Goal: Transaction & Acquisition: Purchase product/service

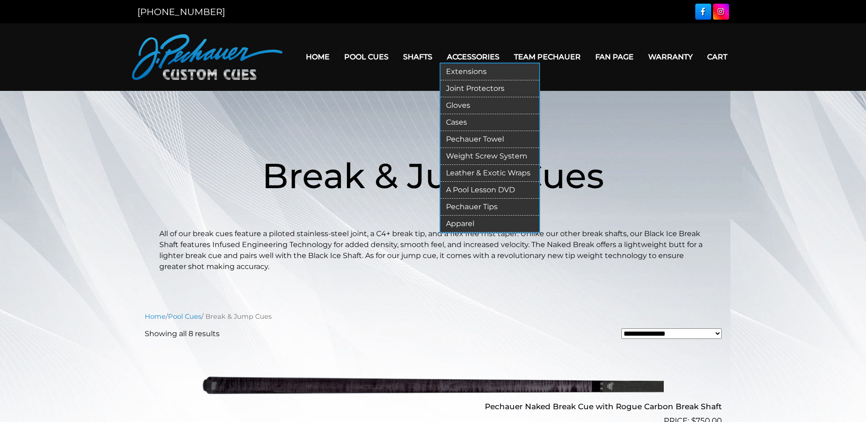
click at [472, 220] on link "Apparel" at bounding box center [490, 223] width 99 height 17
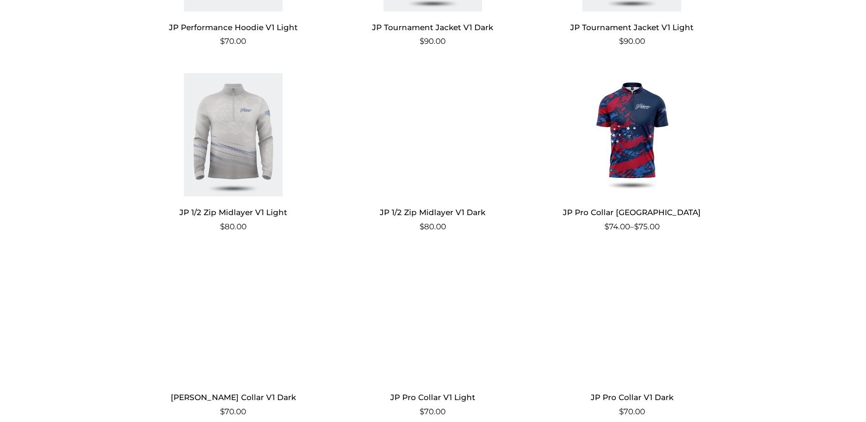
scroll to position [595, 0]
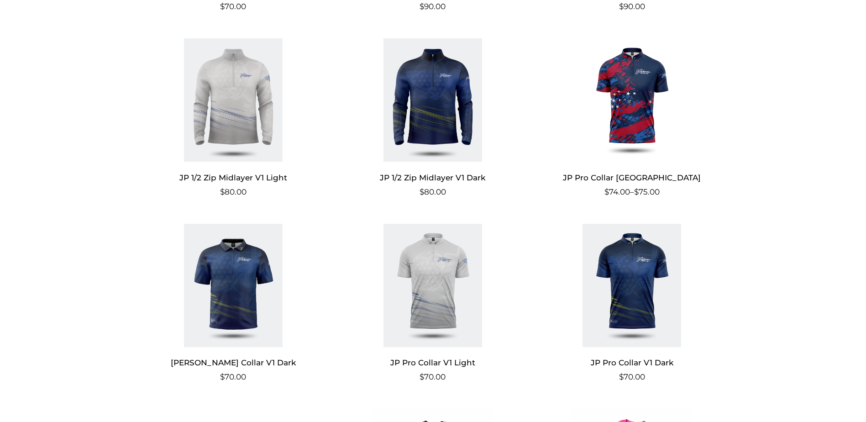
click at [241, 289] on img at bounding box center [234, 285] width 178 height 123
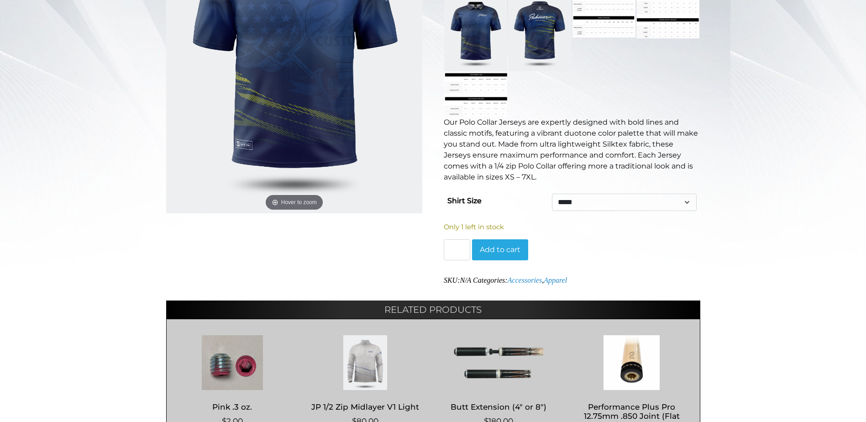
scroll to position [263, 0]
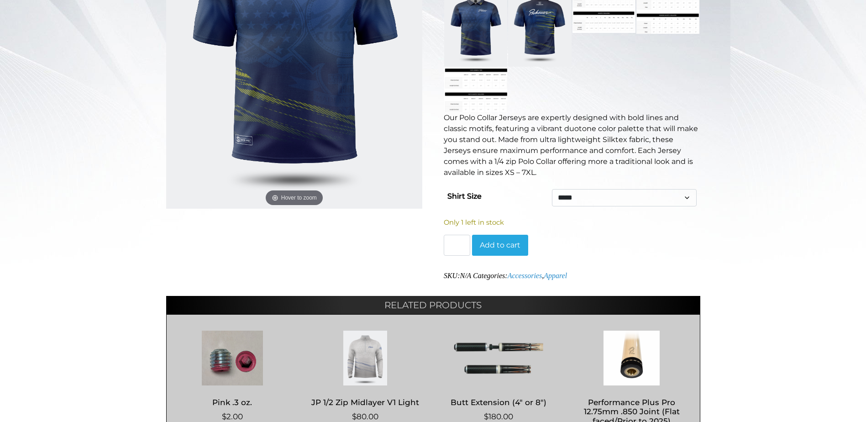
click at [688, 189] on select "** ***** ****** ***** ** *** ***" at bounding box center [624, 197] width 144 height 17
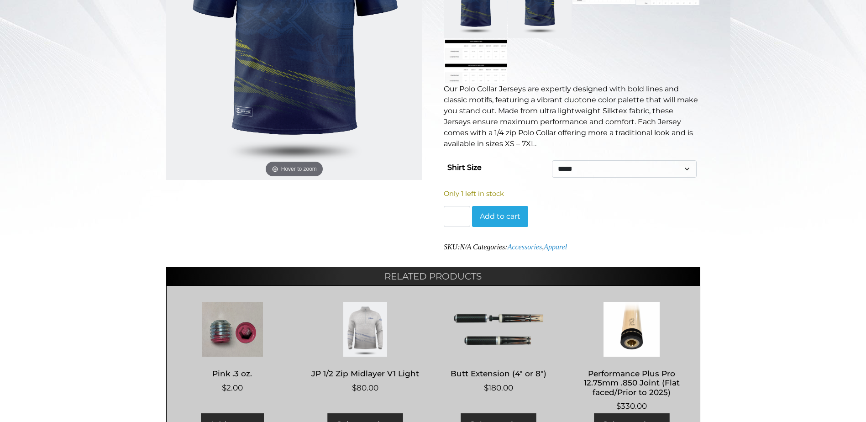
scroll to position [292, 0]
drag, startPoint x: 483, startPoint y: 300, endPoint x: 489, endPoint y: 299, distance: 6.0
click at [483, 301] on img at bounding box center [499, 328] width 114 height 55
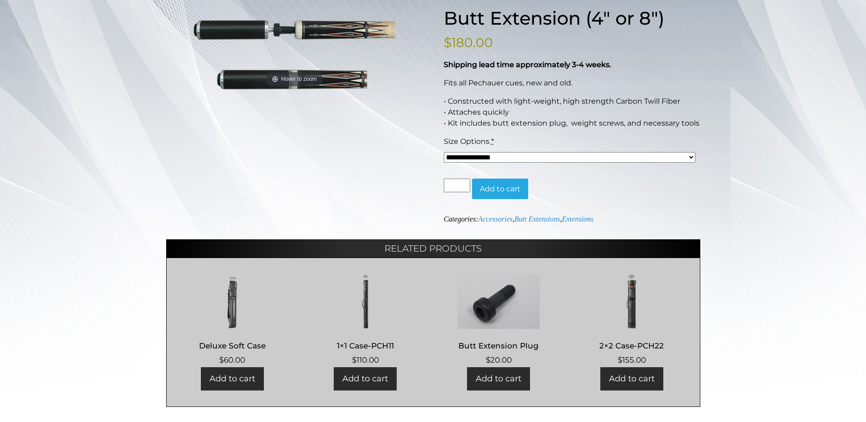
scroll to position [137, 0]
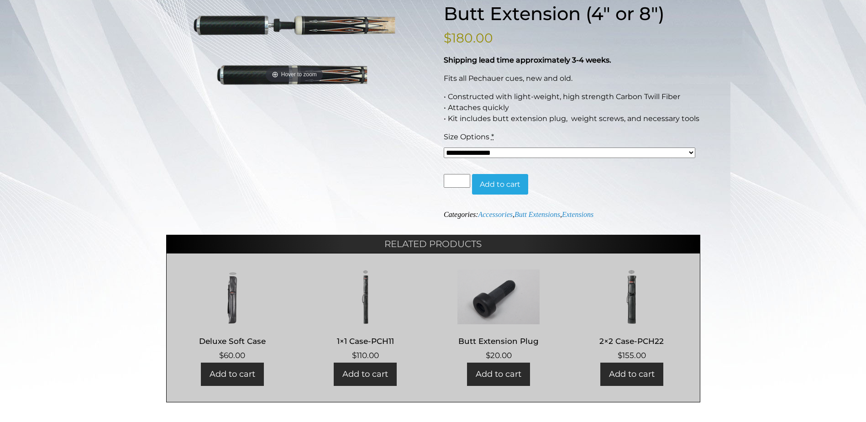
click at [691, 151] on select "**********" at bounding box center [570, 152] width 252 height 10
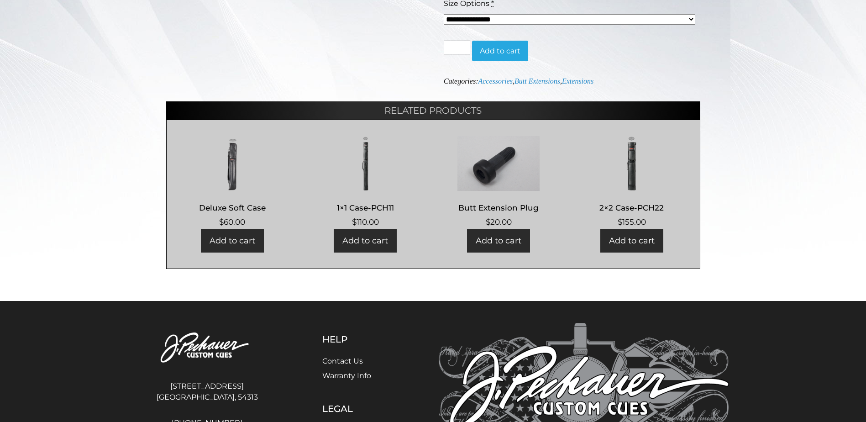
scroll to position [357, 0]
